Goal: Task Accomplishment & Management: Use online tool/utility

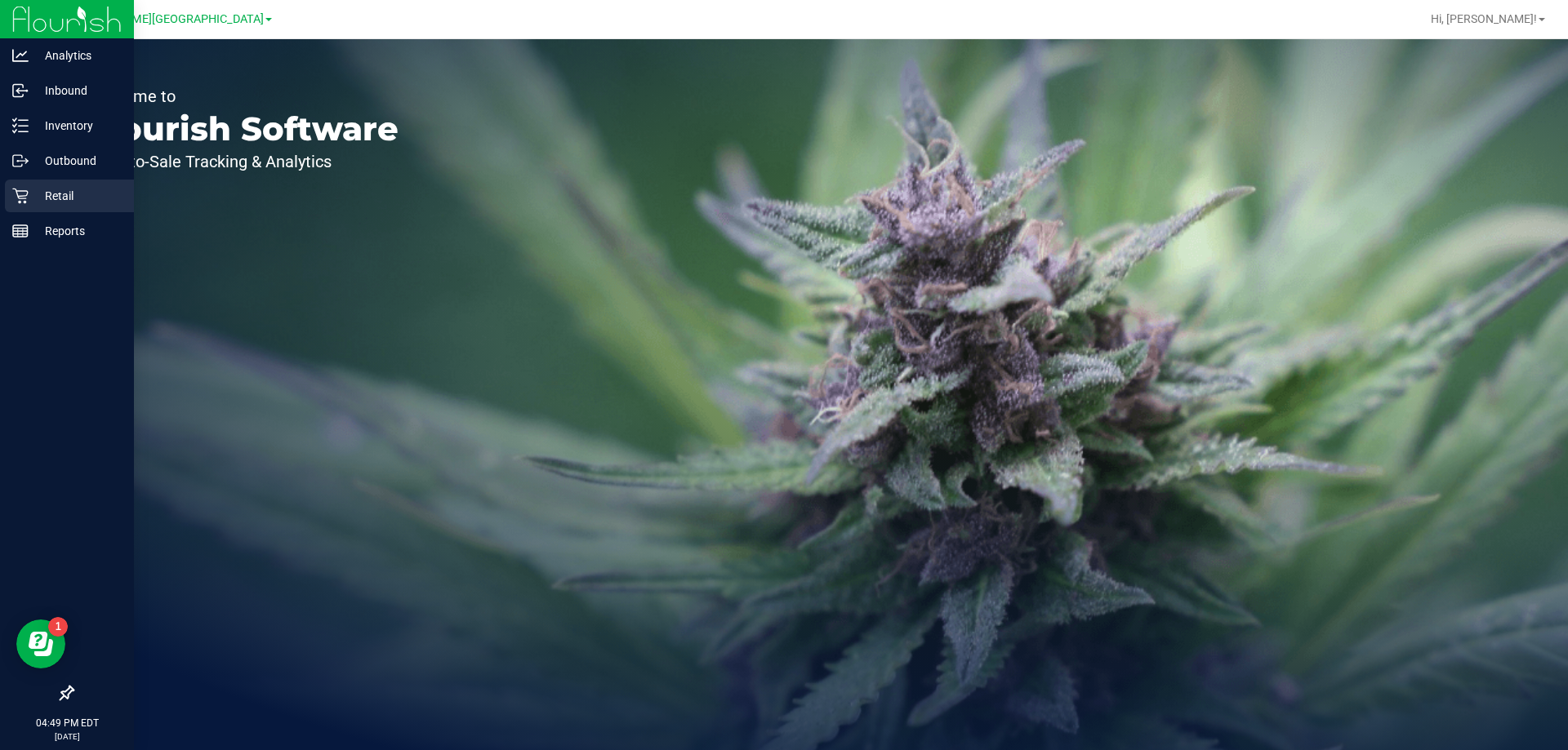
click at [65, 191] on p "Retail" at bounding box center [78, 196] width 98 height 20
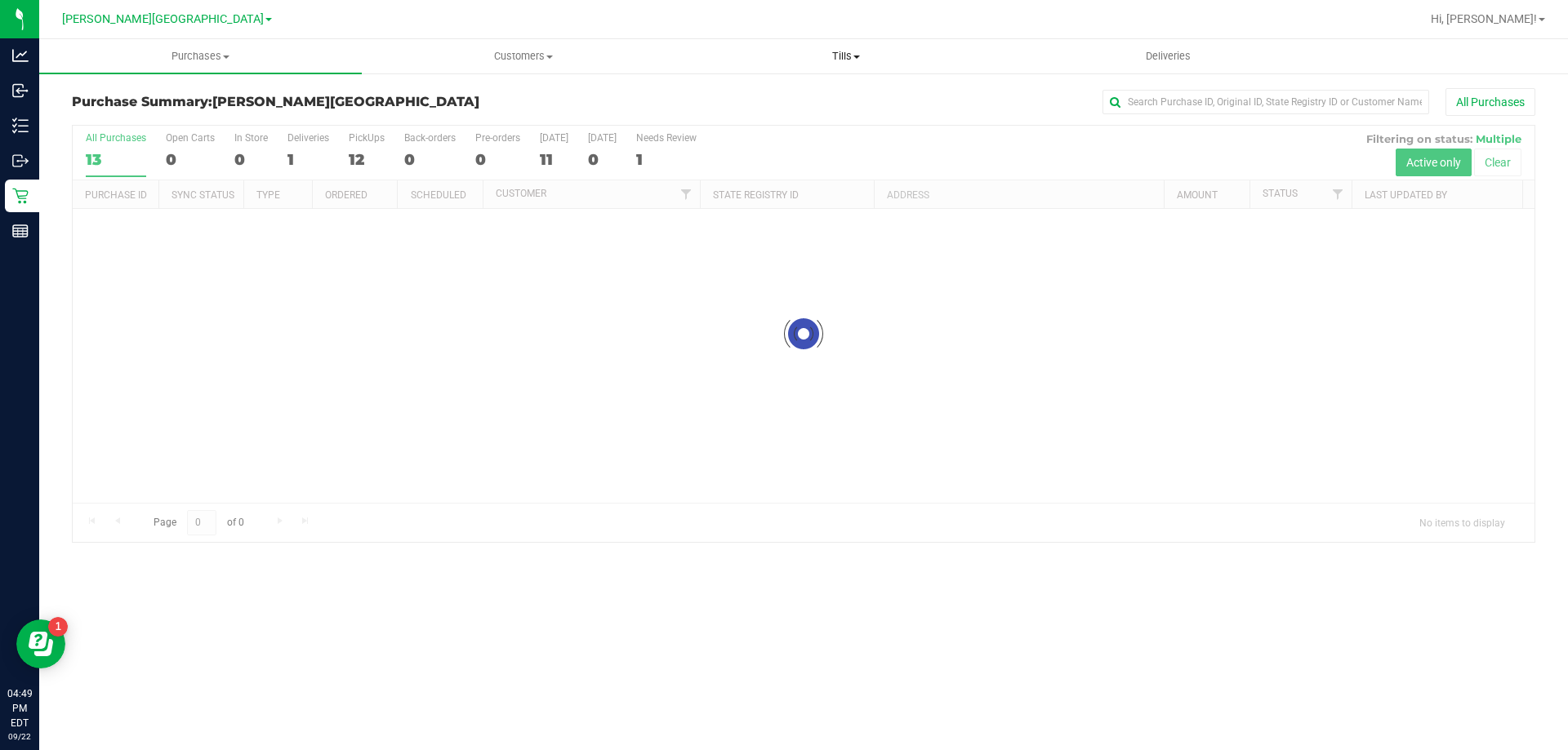
click at [863, 53] on span "Tills" at bounding box center [846, 56] width 321 height 15
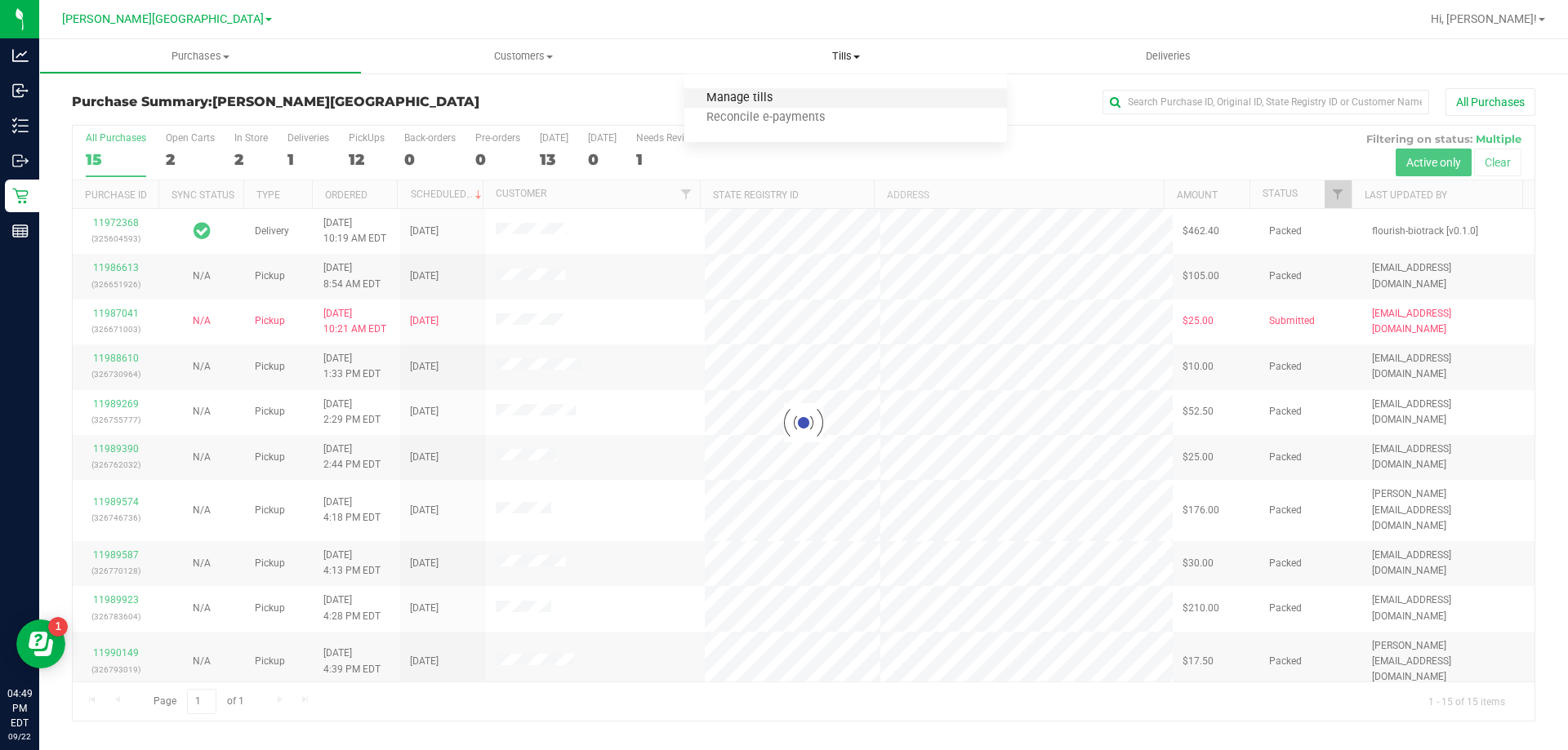
click at [769, 97] on span "Manage tills" at bounding box center [739, 99] width 111 height 14
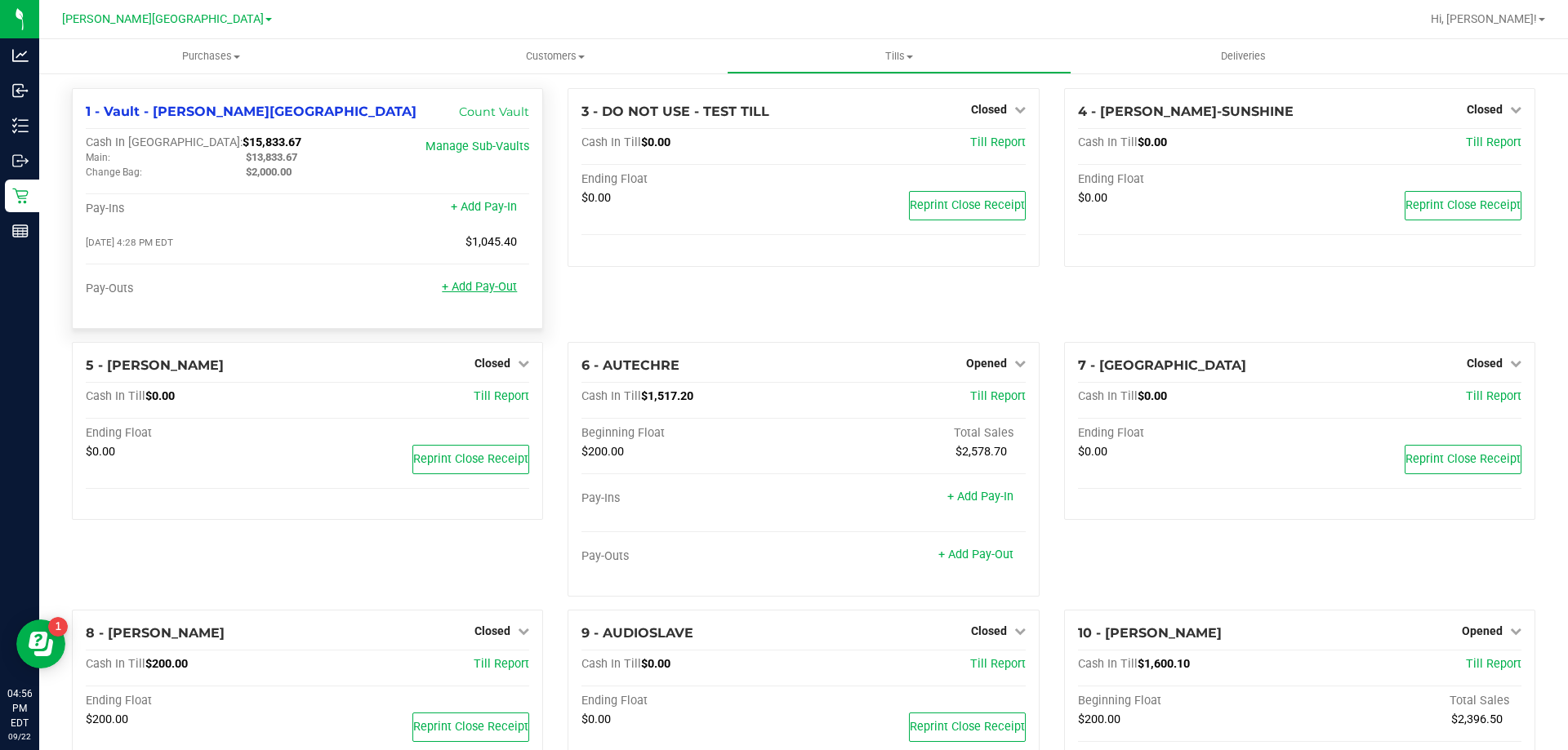
click at [488, 289] on link "+ Add Pay-Out" at bounding box center [479, 287] width 75 height 14
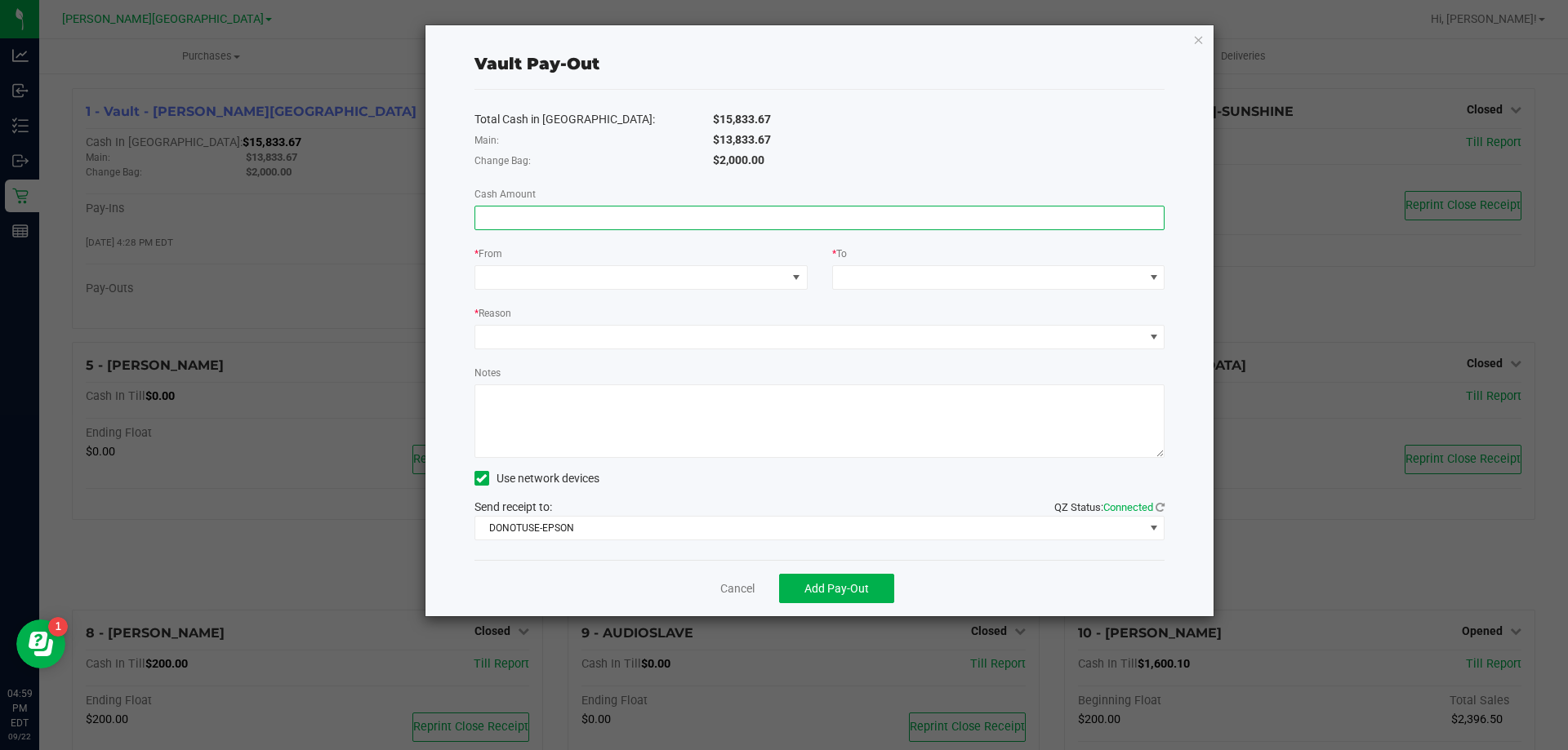
click at [563, 221] on input at bounding box center [819, 217] width 689 height 23
type input "$12,788.27"
click at [502, 278] on span at bounding box center [630, 277] width 311 height 23
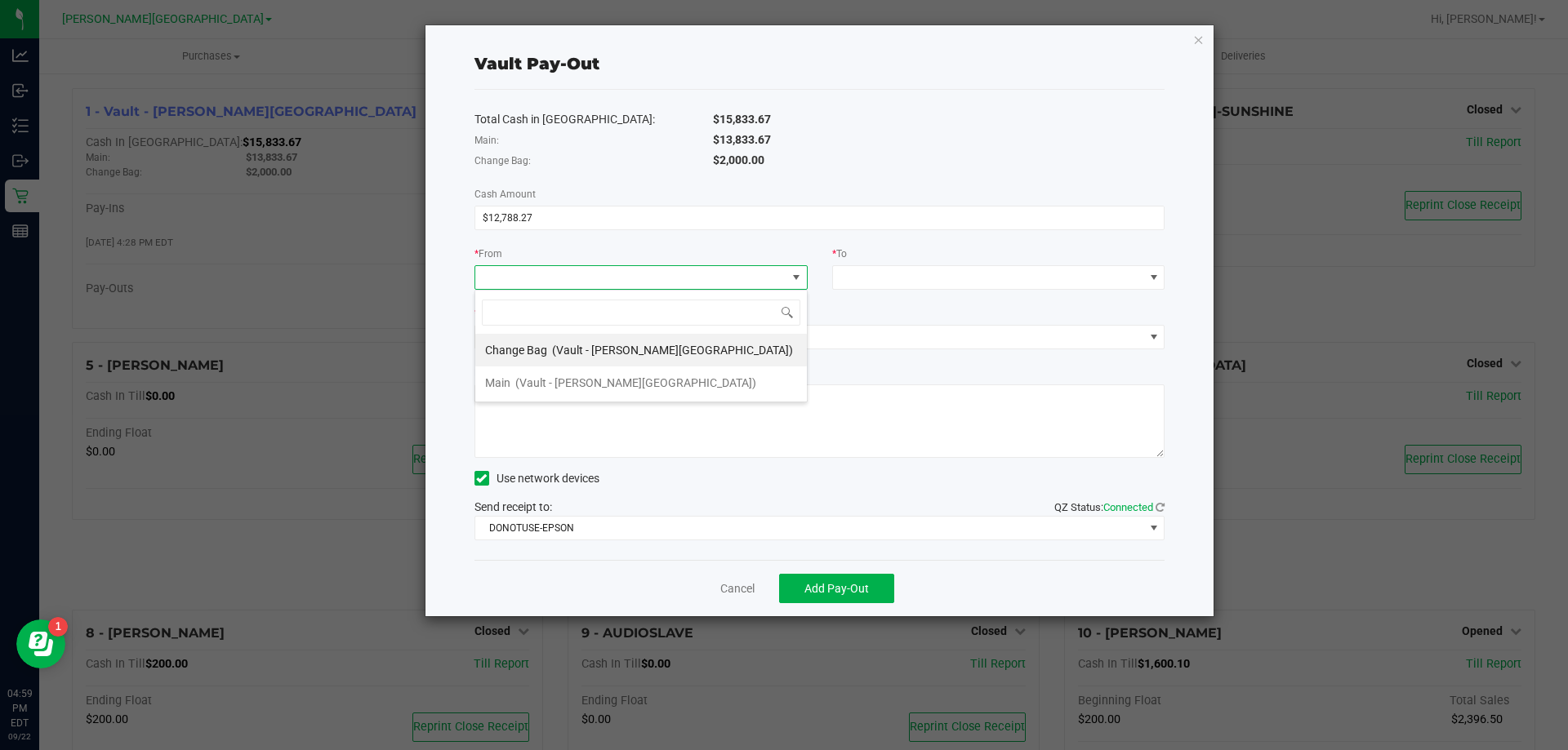
scroll to position [25, 333]
click at [525, 379] on span "(Vault - [PERSON_NAME][GEOGRAPHIC_DATA])" at bounding box center [636, 382] width 241 height 13
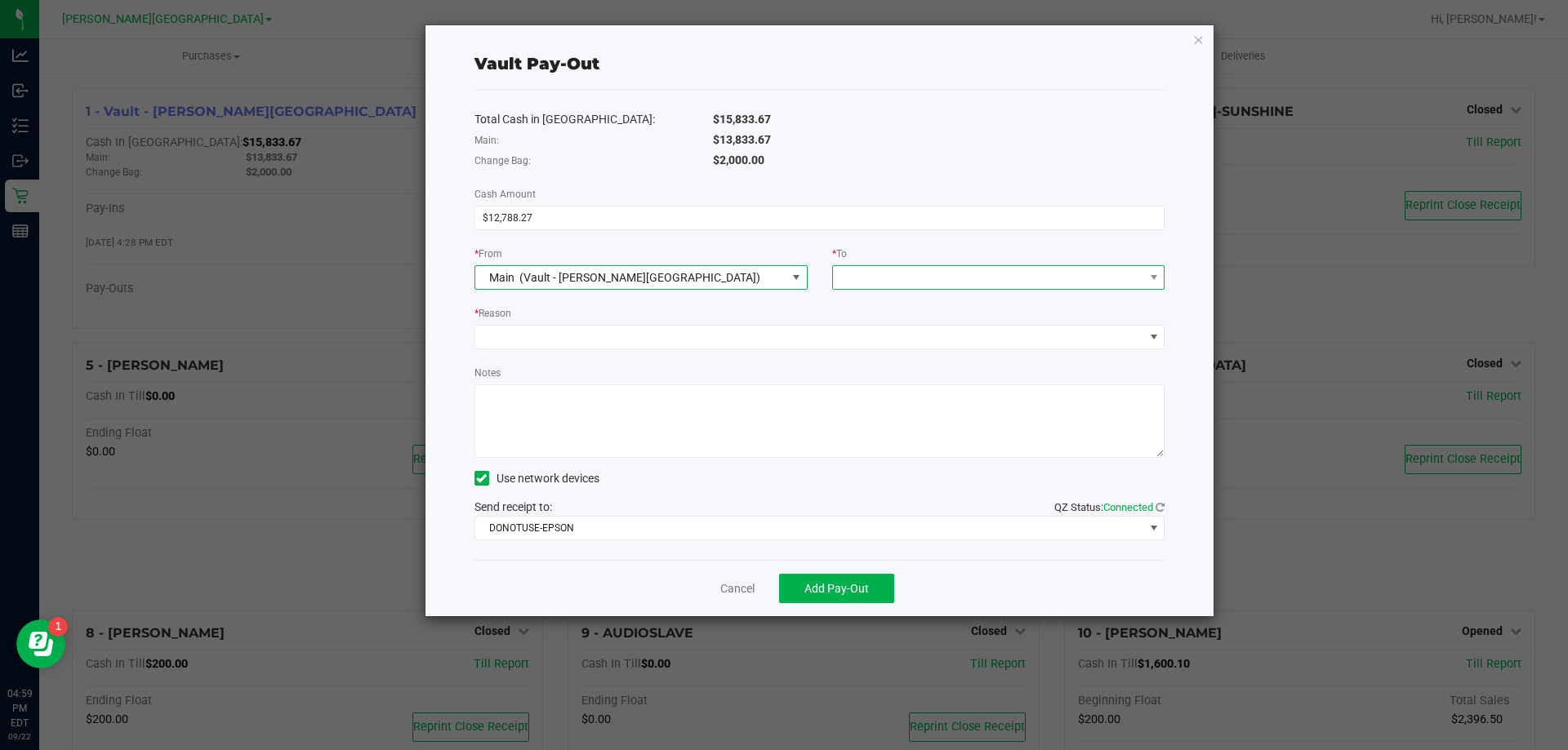
click at [960, 278] on span at bounding box center [988, 277] width 311 height 23
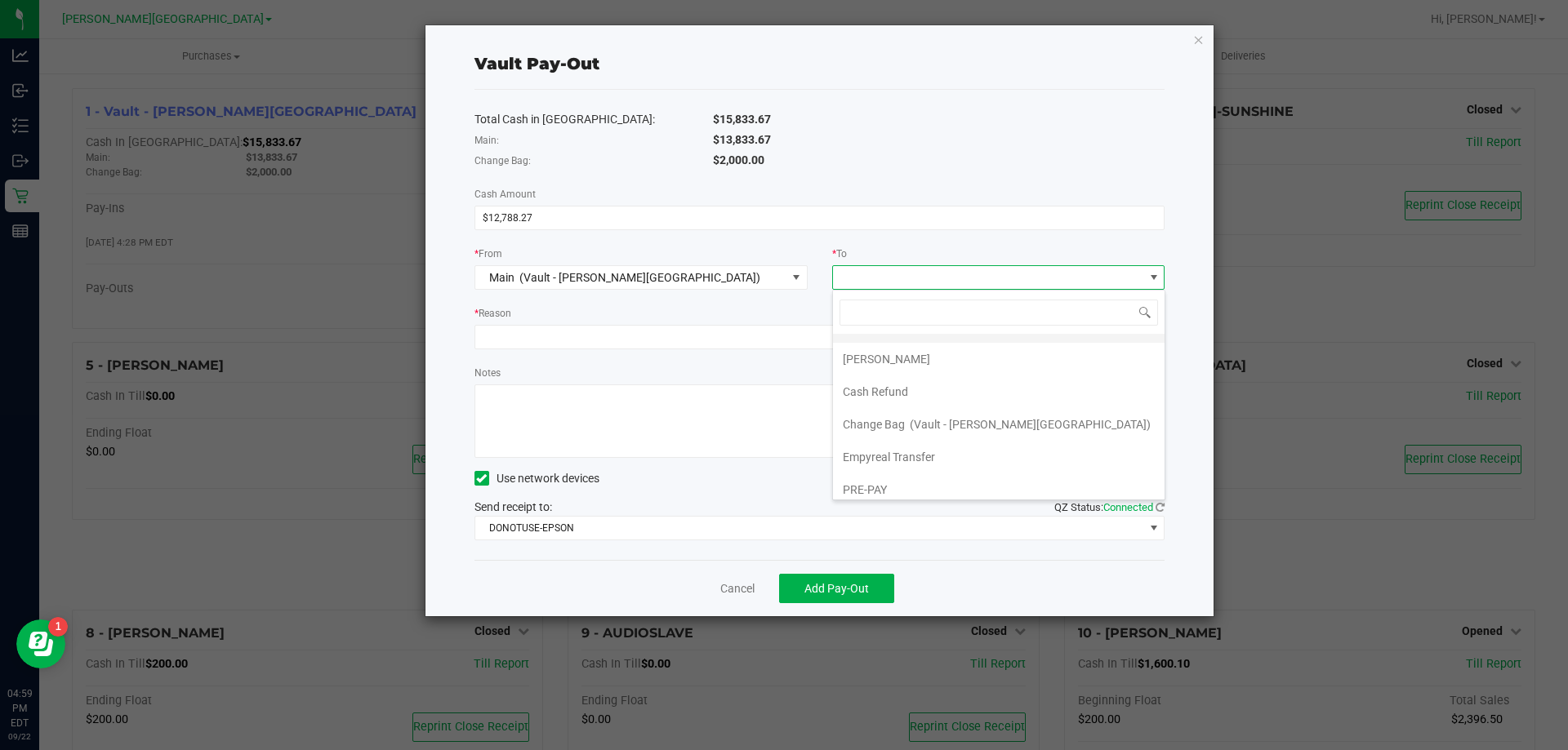
scroll to position [98, 0]
click at [903, 449] on span "Empyreal Transfer" at bounding box center [889, 448] width 93 height 13
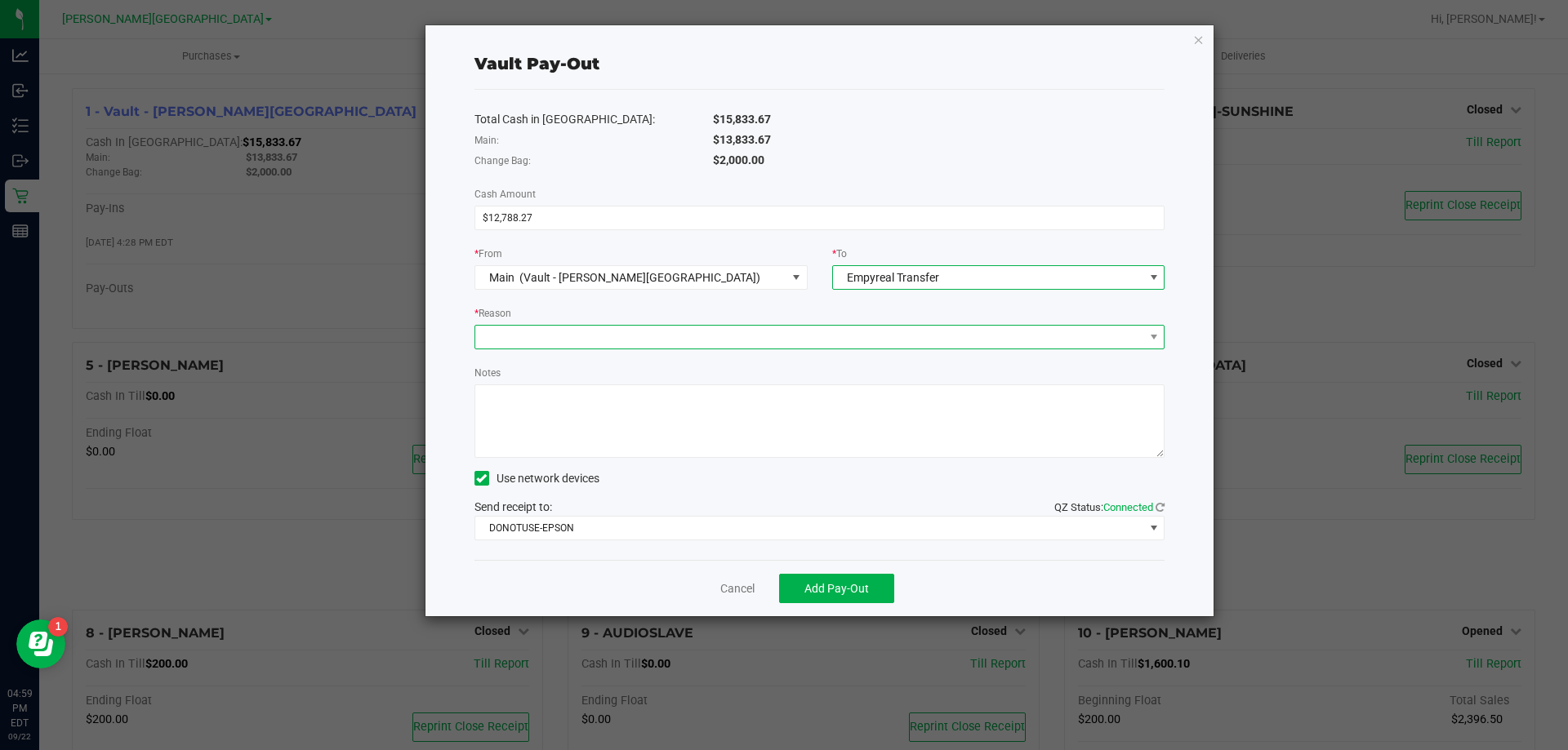
click at [542, 330] on span at bounding box center [809, 337] width 669 height 23
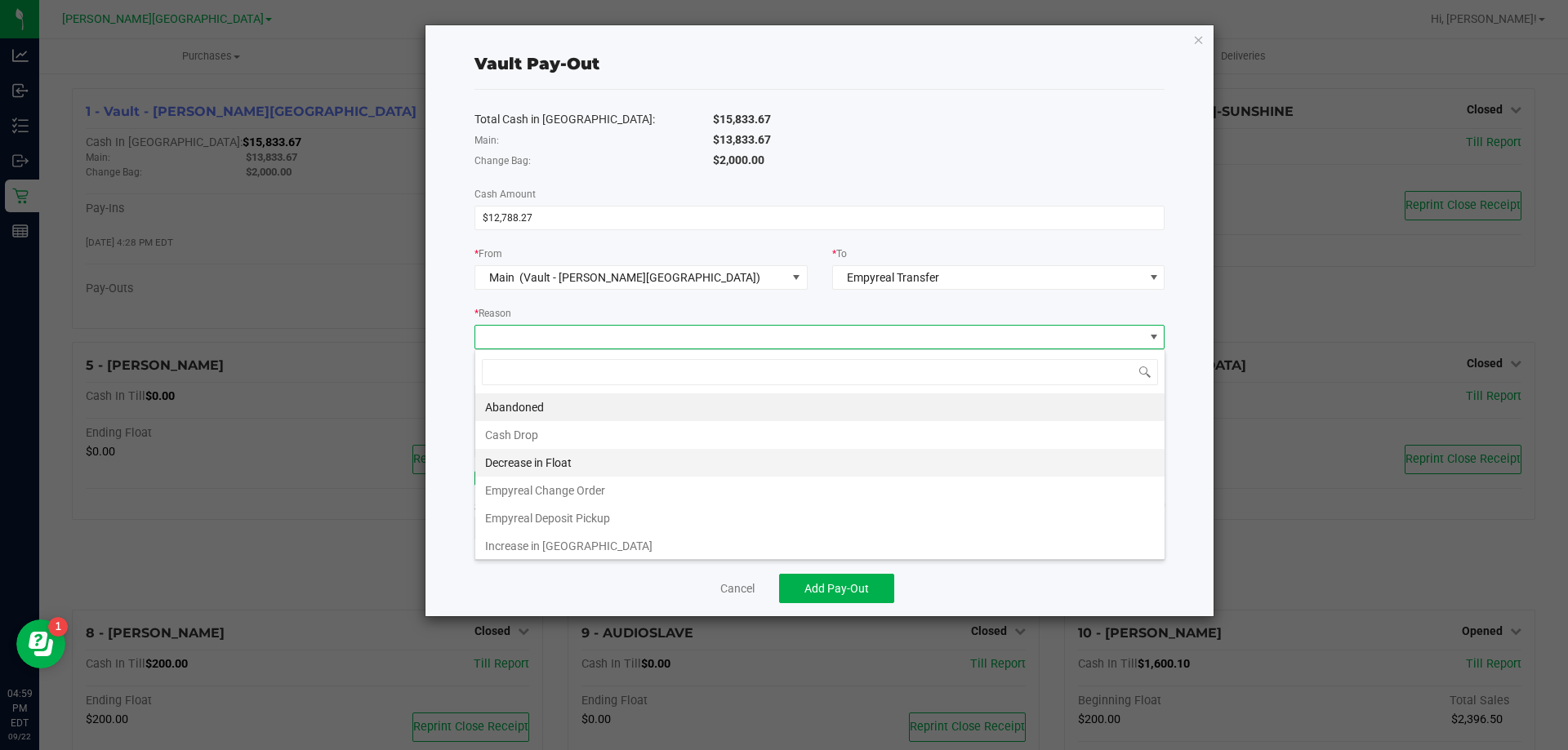
scroll to position [3, 0]
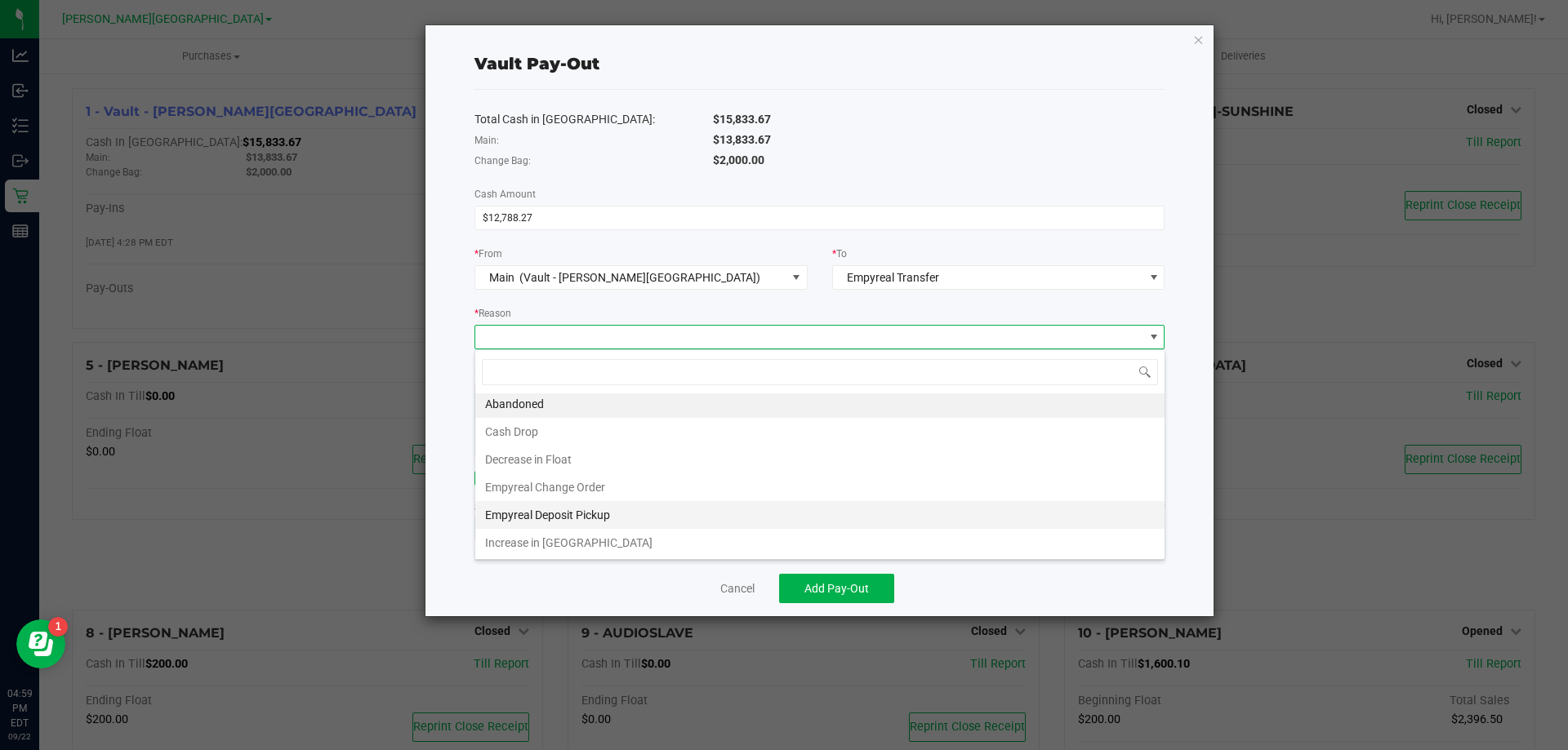
click at [549, 514] on li "Empyreal Deposit Pickup" at bounding box center [819, 516] width 689 height 28
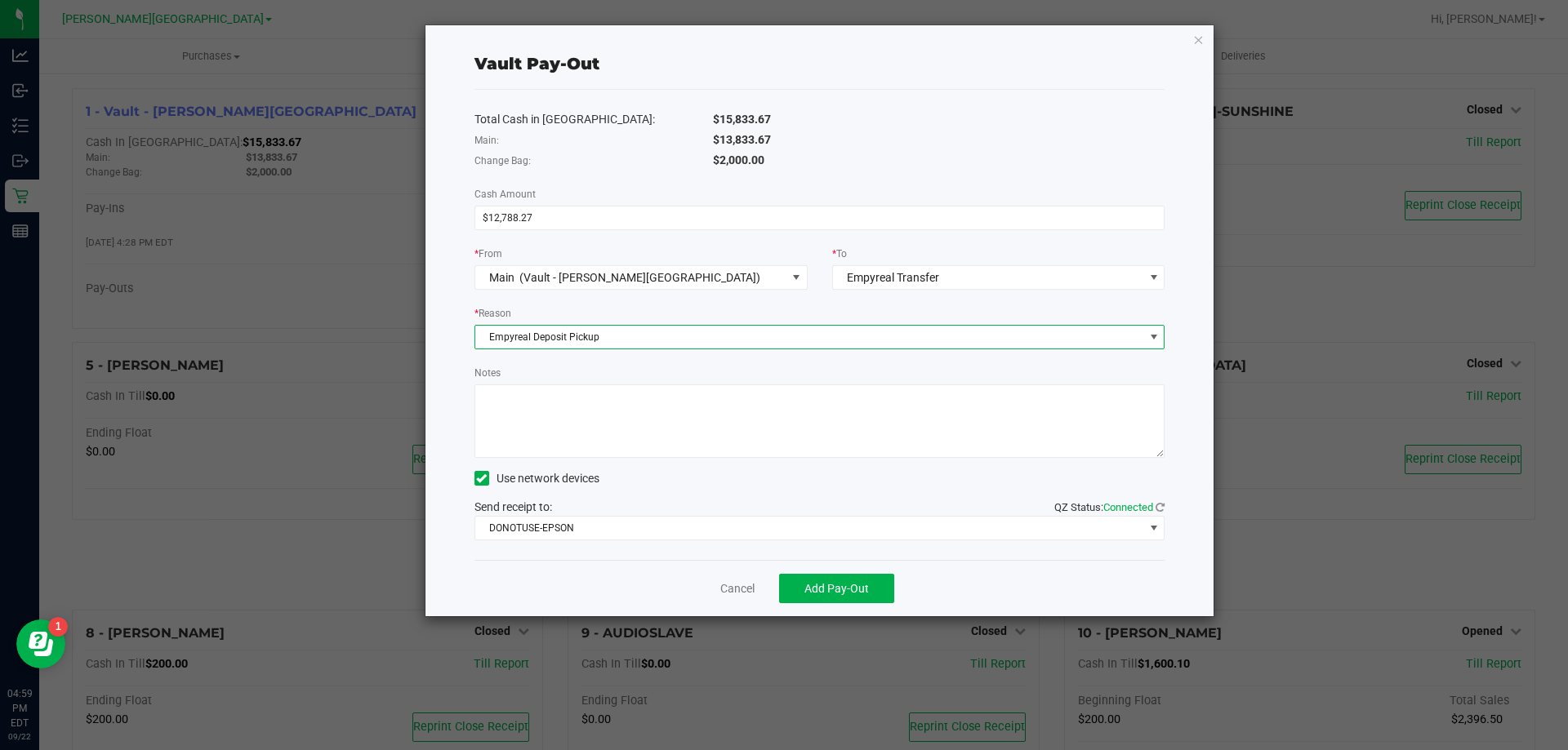
click at [525, 406] on textarea "Notes" at bounding box center [820, 422] width 691 height 74
type textarea "EMPYREALDEPOSIT 09.22.2025_12788.27"
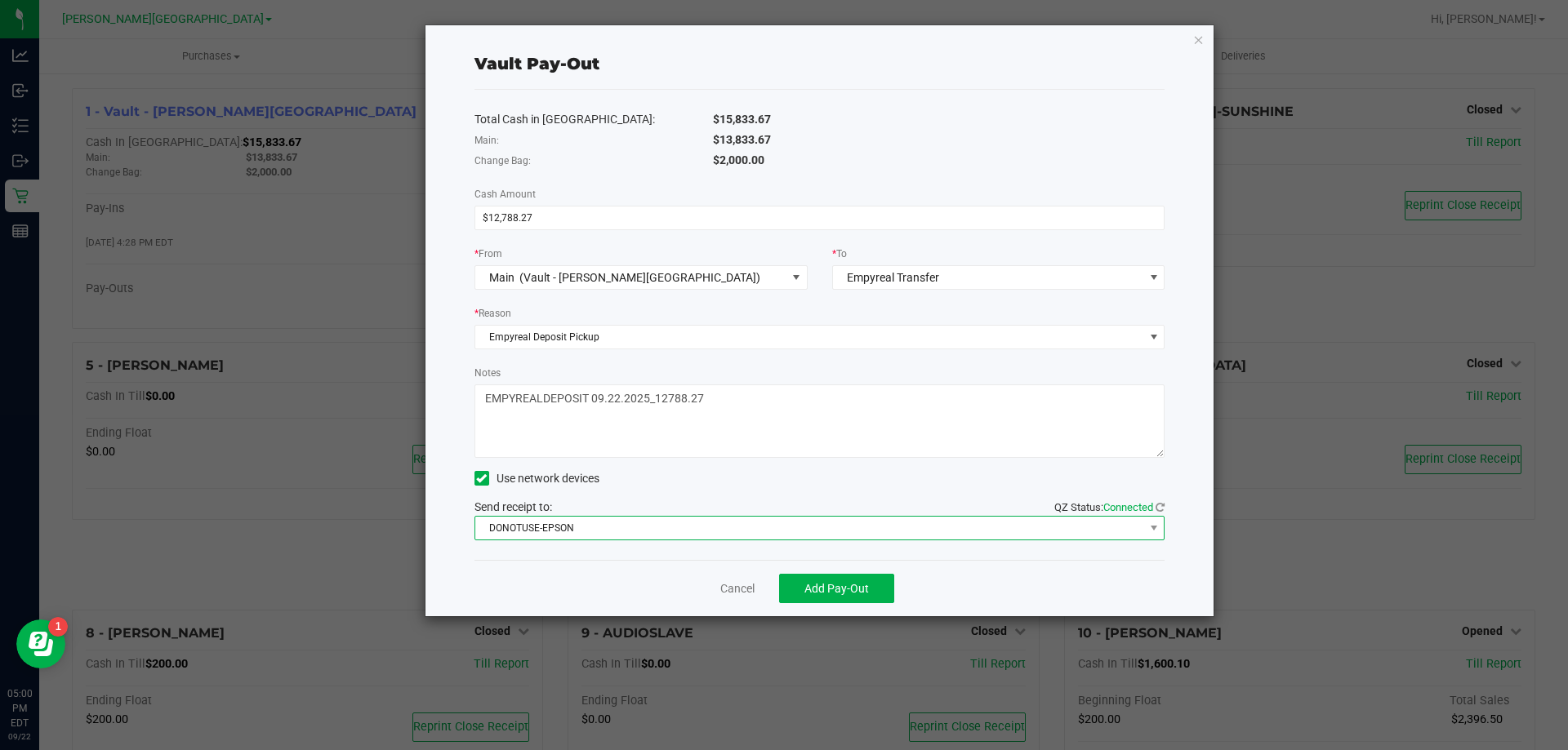
click at [613, 527] on span "DONOTUSE-EPSON" at bounding box center [809, 528] width 669 height 23
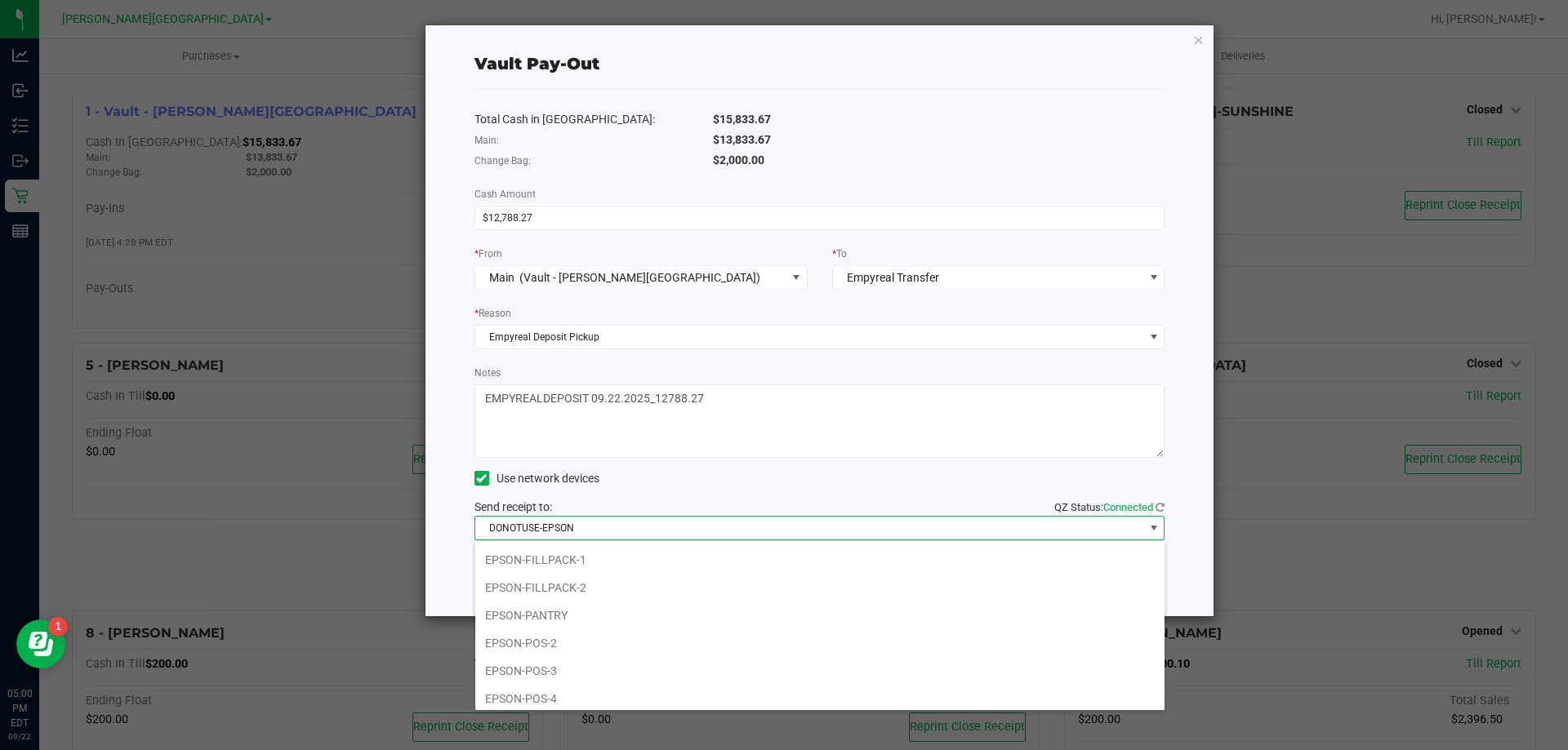
scroll to position [170, 0]
click at [566, 557] on li "EPSON-FILLPACK-1" at bounding box center [819, 555] width 689 height 28
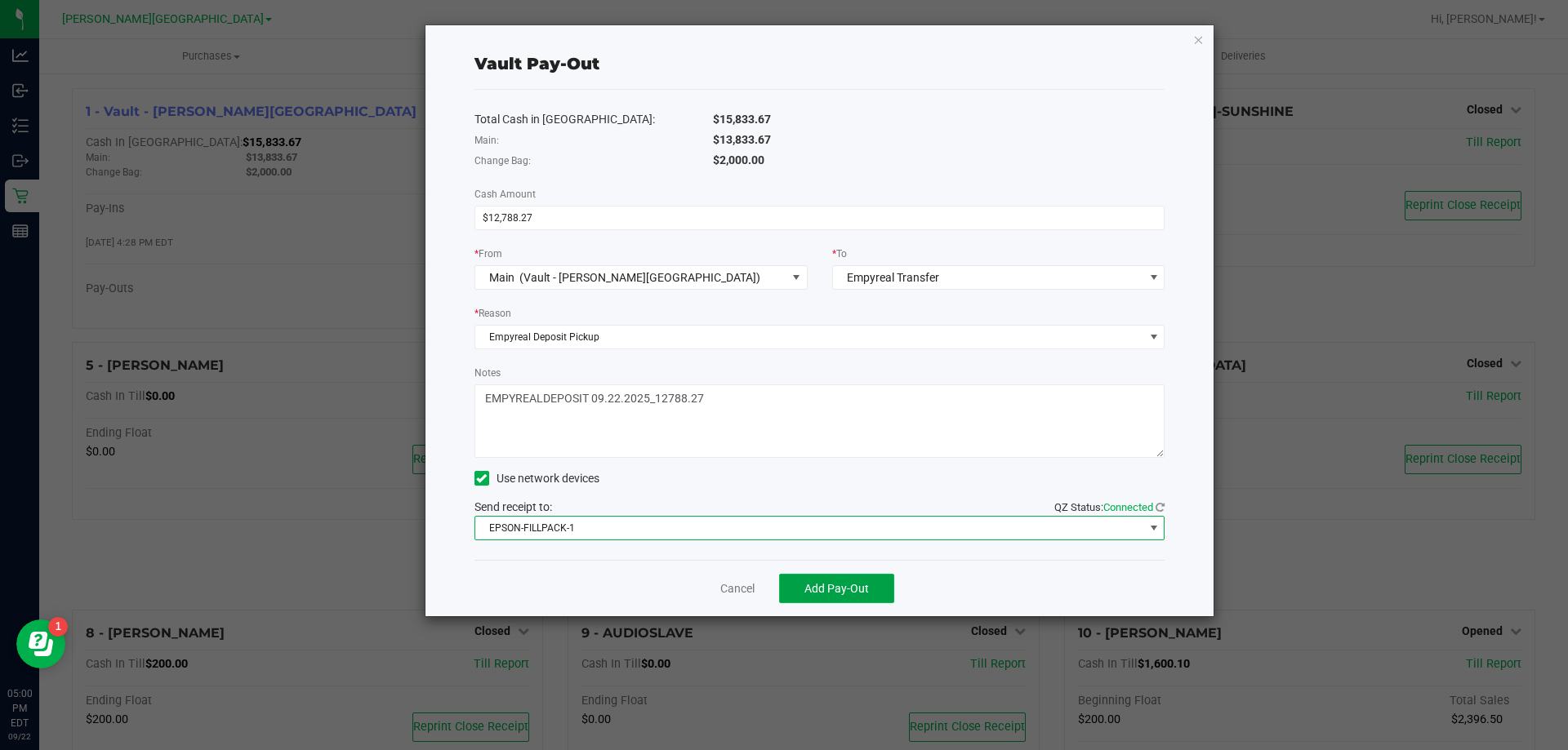
click at [800, 587] on button "Add Pay-Out" at bounding box center [836, 588] width 115 height 29
